Goal: Transaction & Acquisition: Purchase product/service

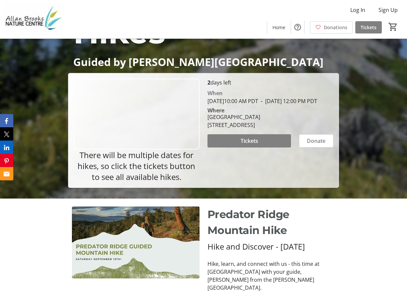
scroll to position [93, 0]
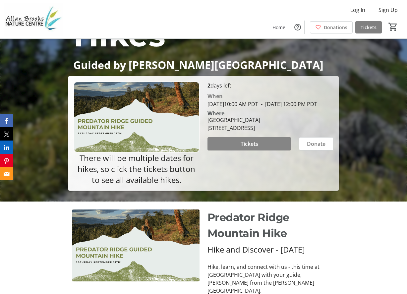
click at [250, 148] on span "Tickets" at bounding box center [250, 144] width 18 height 8
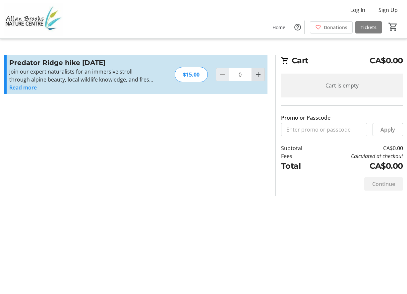
click at [258, 78] on mat-icon "Increment by one" at bounding box center [258, 75] width 8 height 8
type input "1"
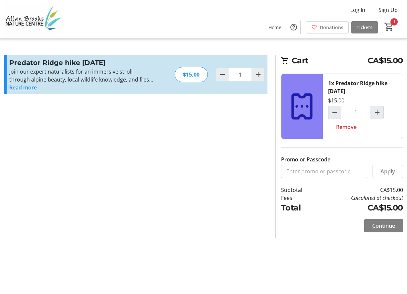
click at [21, 89] on button "Read more" at bounding box center [23, 88] width 28 height 8
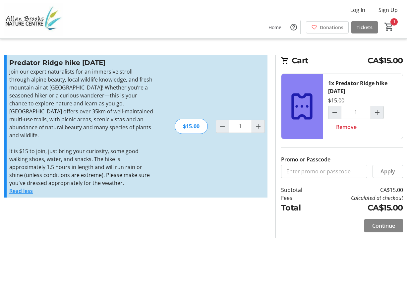
click at [391, 230] on span "Continue" at bounding box center [384, 226] width 23 height 8
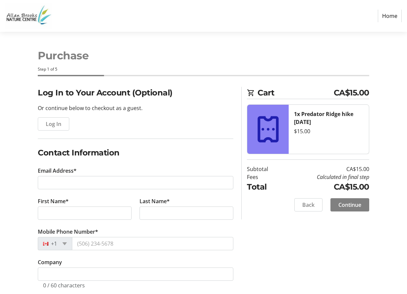
scroll to position [11, 0]
